Goal: Information Seeking & Learning: Learn about a topic

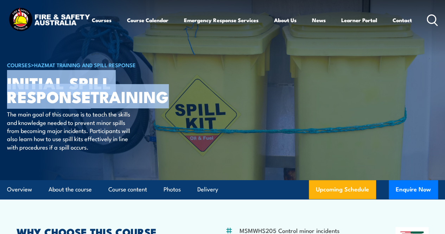
drag, startPoint x: 9, startPoint y: 100, endPoint x: 187, endPoint y: 113, distance: 178.3
click at [187, 113] on article "COURSES > HAZMAT Training and Spill Response Initial Spill Response TRAINING Th…" at bounding box center [222, 90] width 431 height 181
copy h1 "Initial Spill Response TRAINING"
click at [393, 29] on link "Contact" at bounding box center [402, 20] width 19 height 17
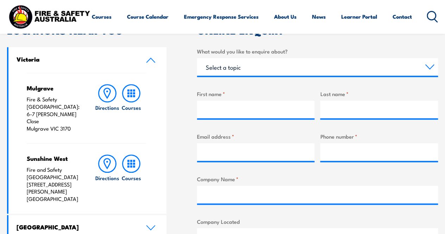
scroll to position [282, 0]
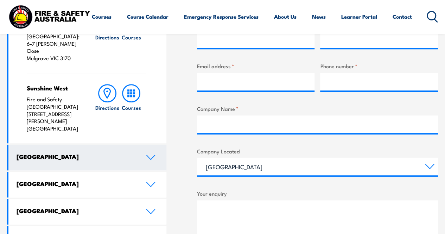
click at [137, 148] on link "New South Wales" at bounding box center [87, 158] width 158 height 26
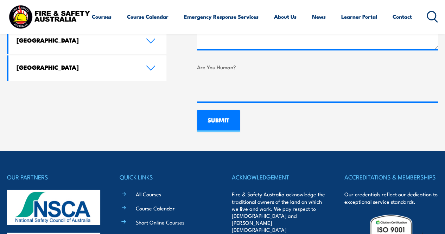
scroll to position [541, 0]
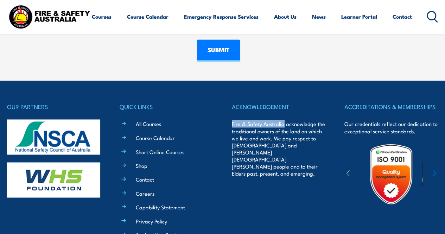
drag, startPoint x: 231, startPoint y: 123, endPoint x: 283, endPoint y: 125, distance: 52.5
click at [283, 125] on div "OUR PARTNERS QUICK LINKS All Courses Course Calendar Short Online Courses Shop …" at bounding box center [222, 193] width 431 height 182
copy p "Fire & Safety Australia"
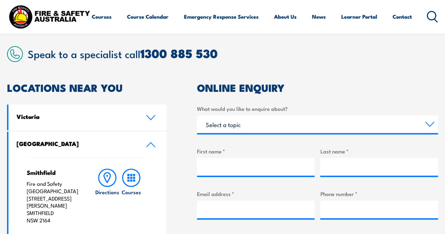
scroll to position [189, 0]
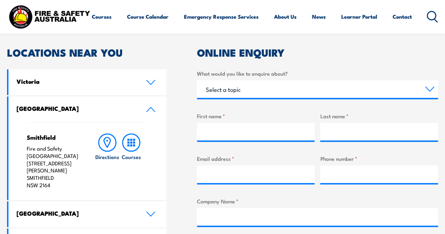
drag, startPoint x: 26, startPoint y: 175, endPoint x: 61, endPoint y: 175, distance: 34.2
click at [61, 175] on div "Smithfield Fire and Safety Australia Unit 1, 747 The Horsley Drive SMITHFIELD N…" at bounding box center [87, 161] width 158 height 78
copy p "SMITHFIELD"
click at [45, 173] on p "Fire and Safety Australia Unit 1, 747 The Horsley Drive SMITHFIELD NSW 2164" at bounding box center [54, 167] width 55 height 44
drag, startPoint x: 54, startPoint y: 187, endPoint x: 8, endPoint y: 165, distance: 50.7
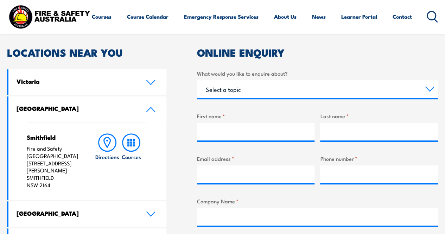
click at [8, 165] on div "Smithfield Fire and Safety Australia Unit 1, 747 The Horsley Drive SMITHFIELD N…" at bounding box center [87, 161] width 158 height 78
copy p "Unit 1, 747 The Horsley Drive SMITHFIELD NSW 2164"
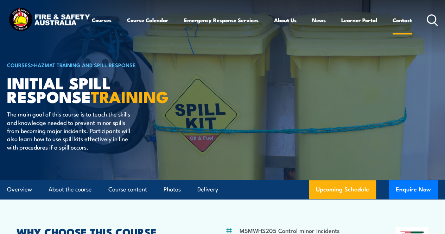
click at [393, 29] on link "Contact" at bounding box center [402, 20] width 19 height 17
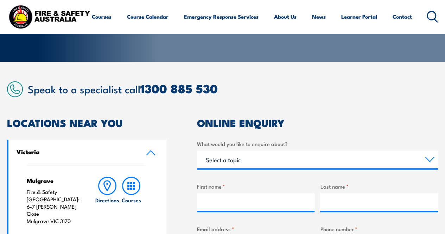
scroll to position [189, 0]
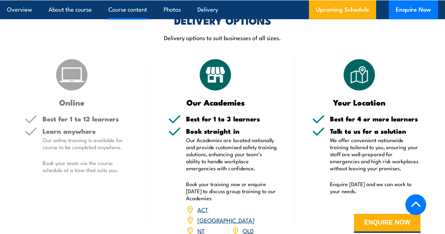
scroll to position [603, 0]
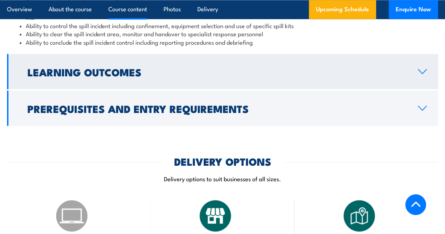
click at [149, 76] on h2 "Learning Outcomes" at bounding box center [217, 71] width 380 height 9
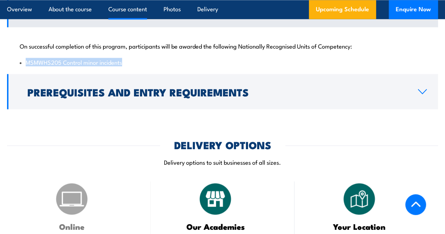
drag, startPoint x: 142, startPoint y: 82, endPoint x: 32, endPoint y: 71, distance: 110.4
click at [23, 69] on div "On successful completion of this program, participants will be awarded the foll…" at bounding box center [222, 49] width 431 height 45
drag, startPoint x: 42, startPoint y: 75, endPoint x: 58, endPoint y: 65, distance: 18.2
click at [57, 49] on p "On successful completion of this program, participants will be awarded the foll…" at bounding box center [223, 45] width 406 height 7
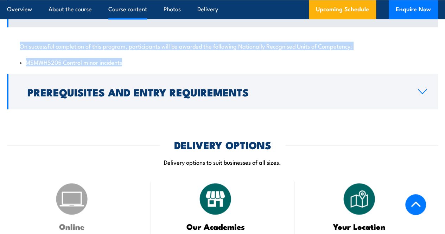
drag, startPoint x: 134, startPoint y: 79, endPoint x: 20, endPoint y: 55, distance: 116.6
click at [20, 55] on div "On successful completion of this program, participants will be awarded the foll…" at bounding box center [222, 49] width 431 height 45
copy div "On successful completion of this program, participants will be awarded the foll…"
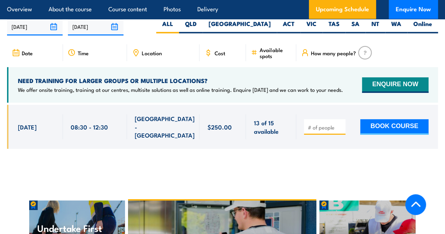
scroll to position [990, 0]
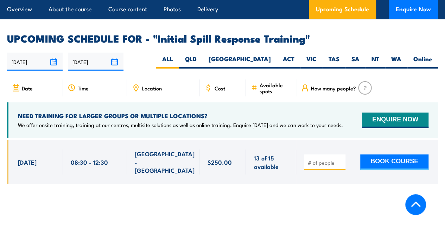
click at [215, 91] on span "Cost" at bounding box center [219, 88] width 11 height 6
click at [224, 91] on span "Cost" at bounding box center [219, 88] width 11 height 6
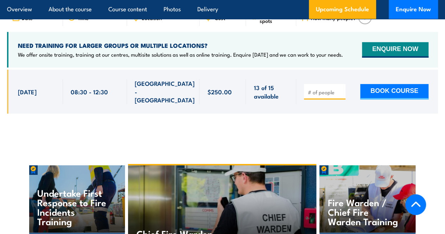
scroll to position [1025, 0]
